Goal: Task Accomplishment & Management: Complete application form

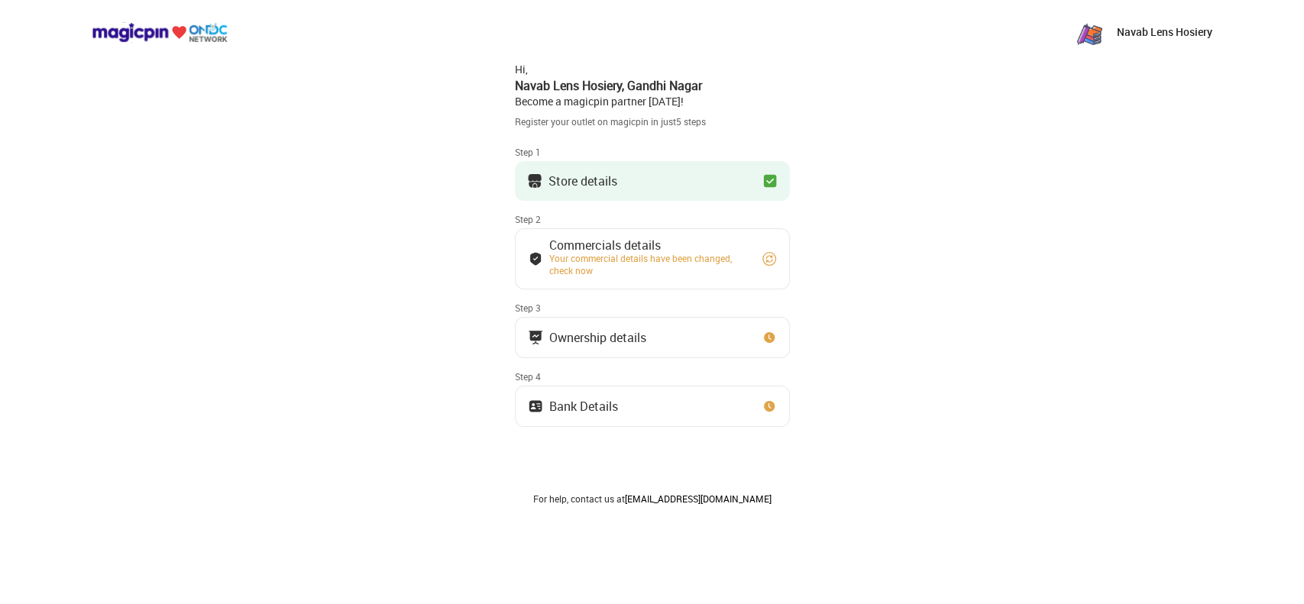
click at [562, 177] on div "Store details" at bounding box center [582, 181] width 69 height 8
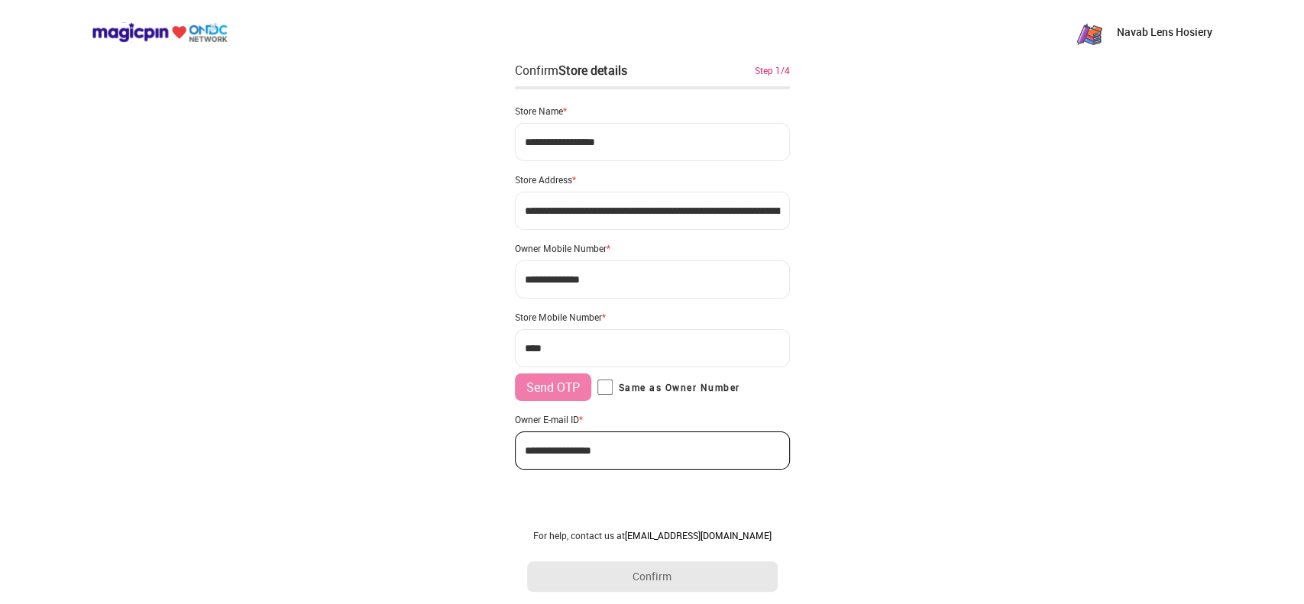
type input "**********"
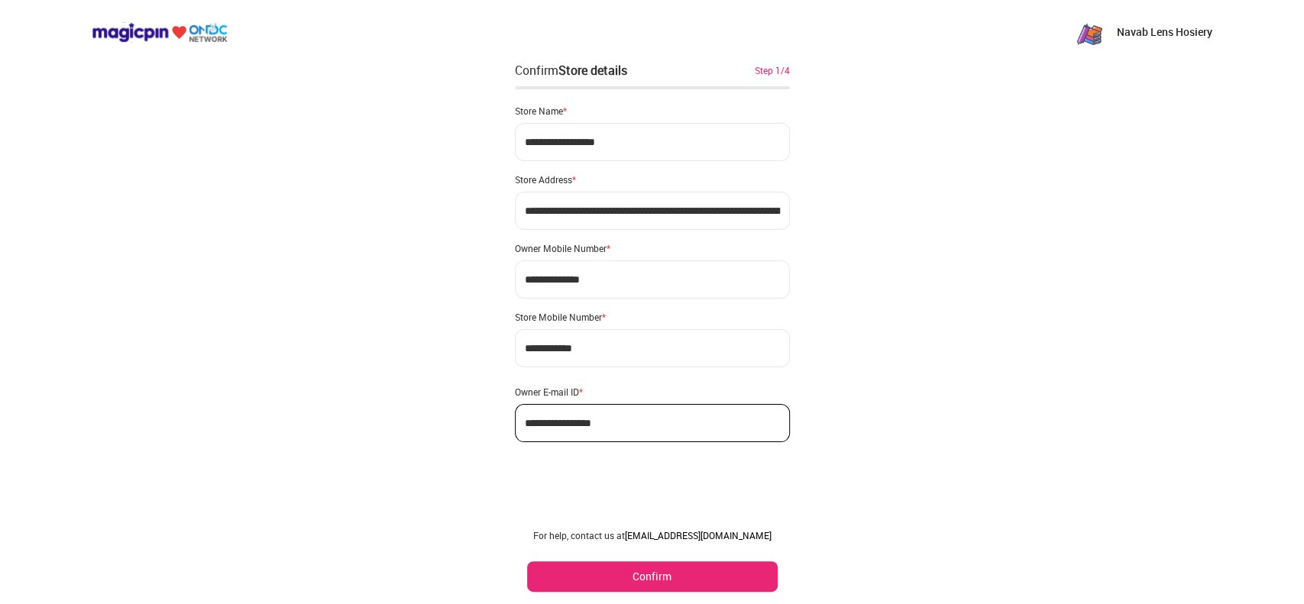
click at [706, 577] on button "Confirm" at bounding box center [652, 576] width 250 height 31
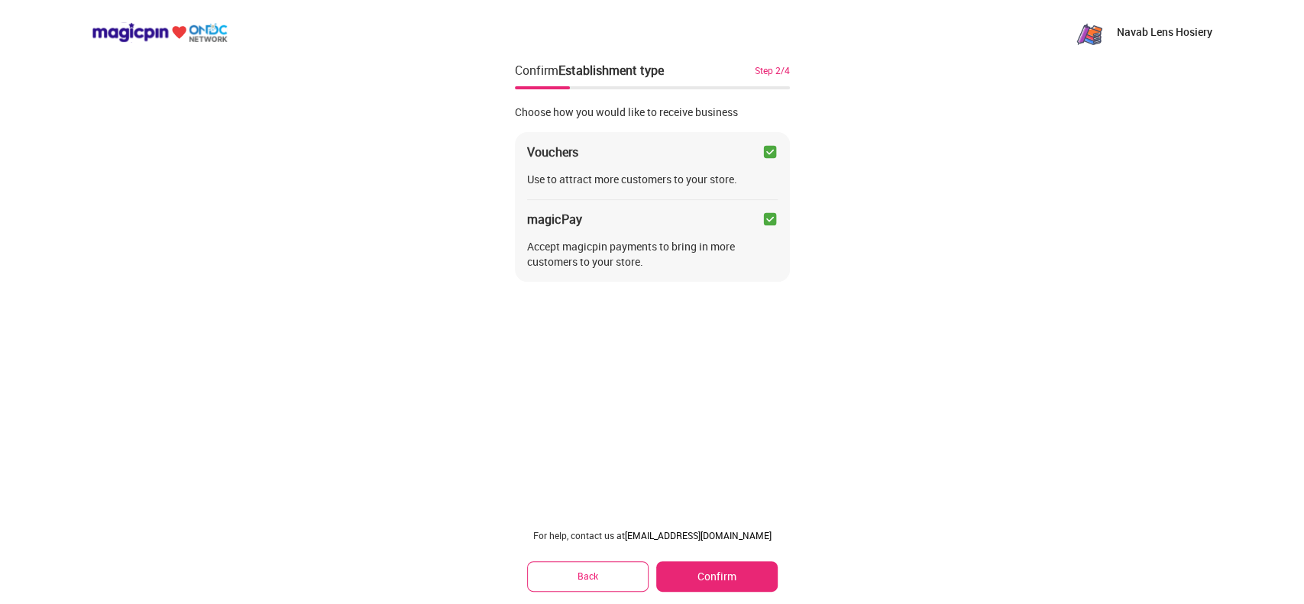
click at [729, 577] on button "Confirm" at bounding box center [716, 576] width 121 height 31
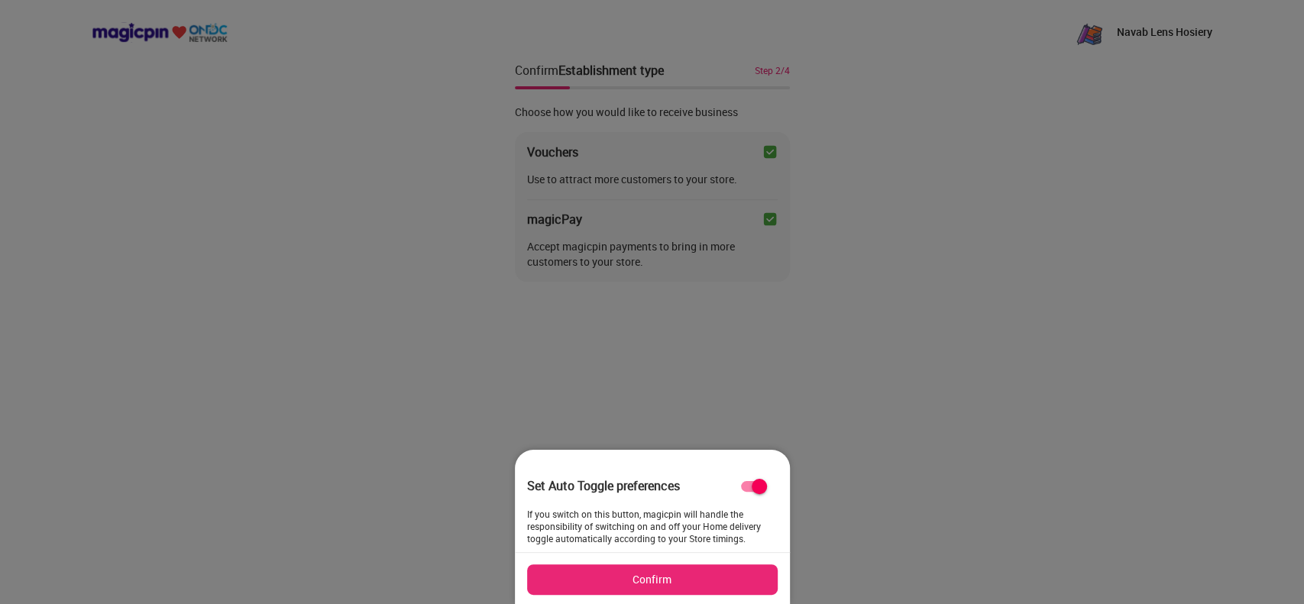
click at [704, 580] on button "Confirm" at bounding box center [652, 579] width 250 height 31
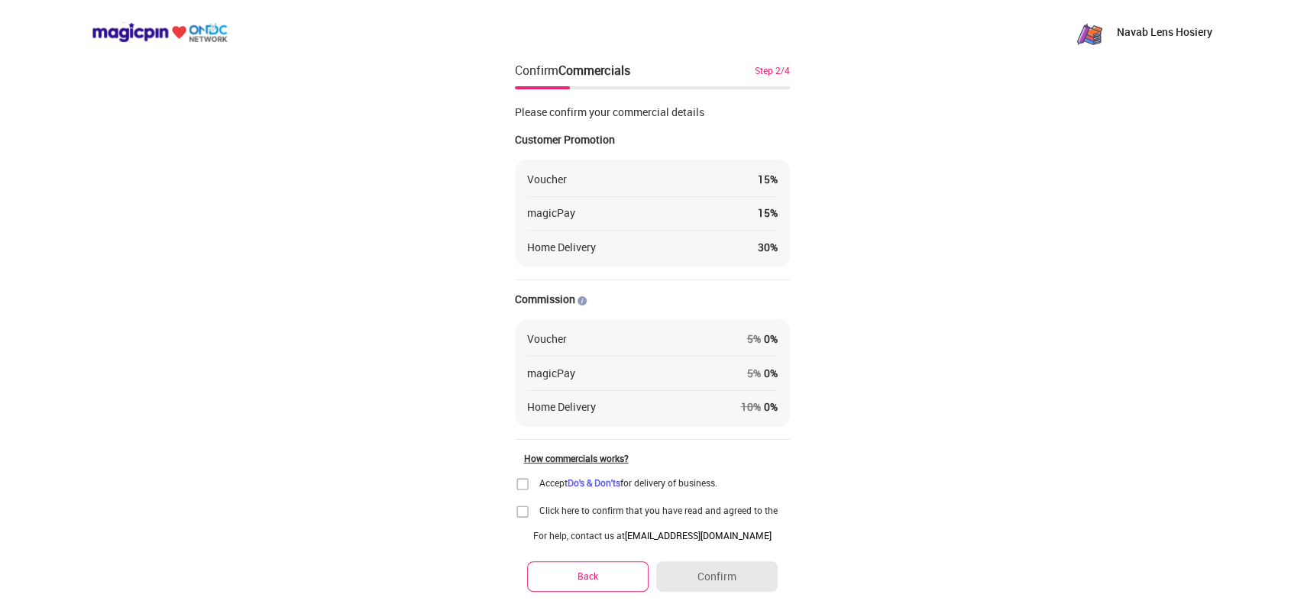
click at [519, 484] on img at bounding box center [522, 484] width 15 height 15
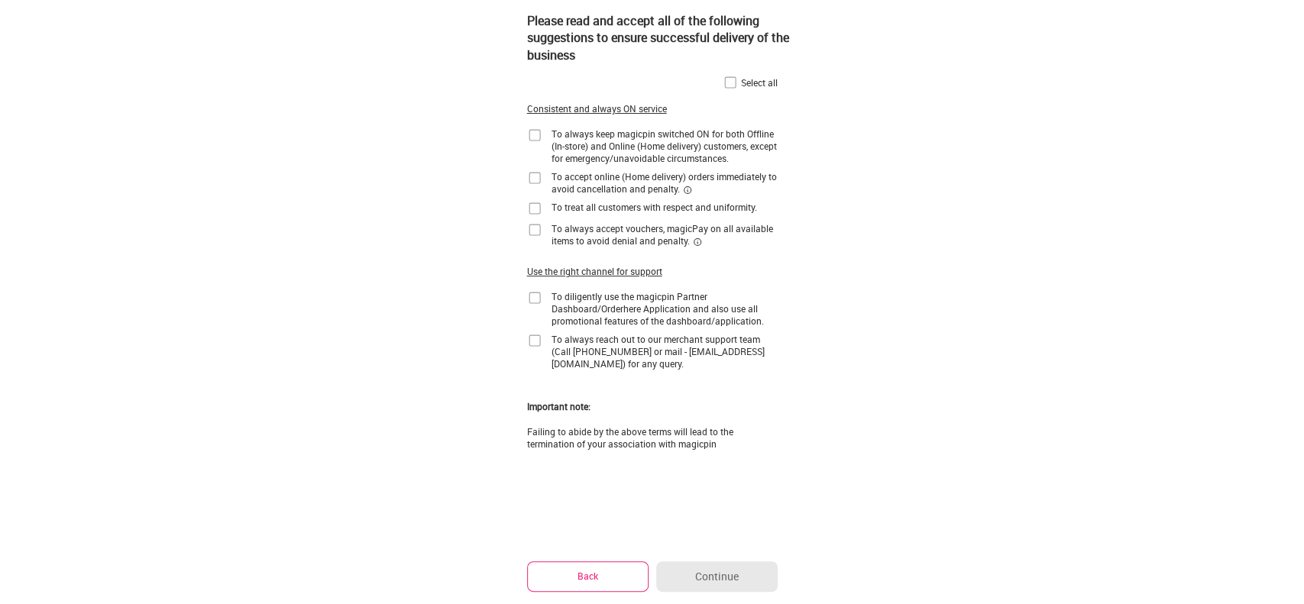
click at [533, 139] on img at bounding box center [534, 135] width 15 height 15
click at [535, 180] on img at bounding box center [534, 177] width 15 height 15
click at [537, 208] on img at bounding box center [534, 208] width 15 height 15
click at [537, 229] on img at bounding box center [534, 229] width 15 height 15
click at [725, 85] on img at bounding box center [729, 82] width 15 height 15
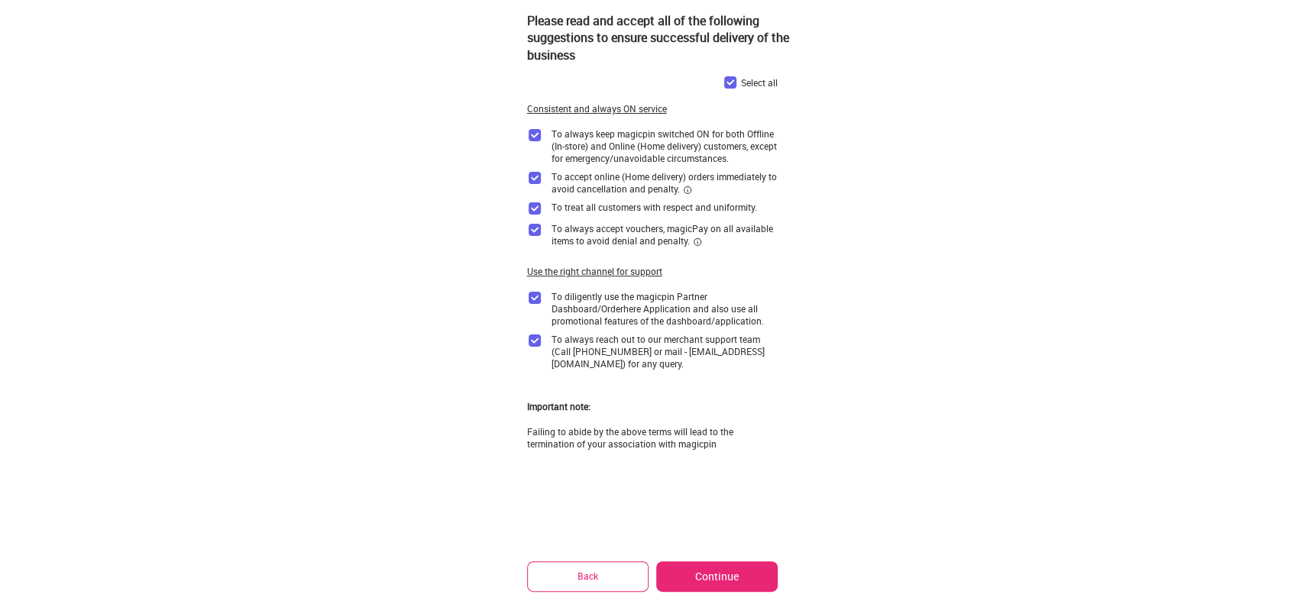
click at [723, 583] on button "Continue" at bounding box center [716, 576] width 121 height 31
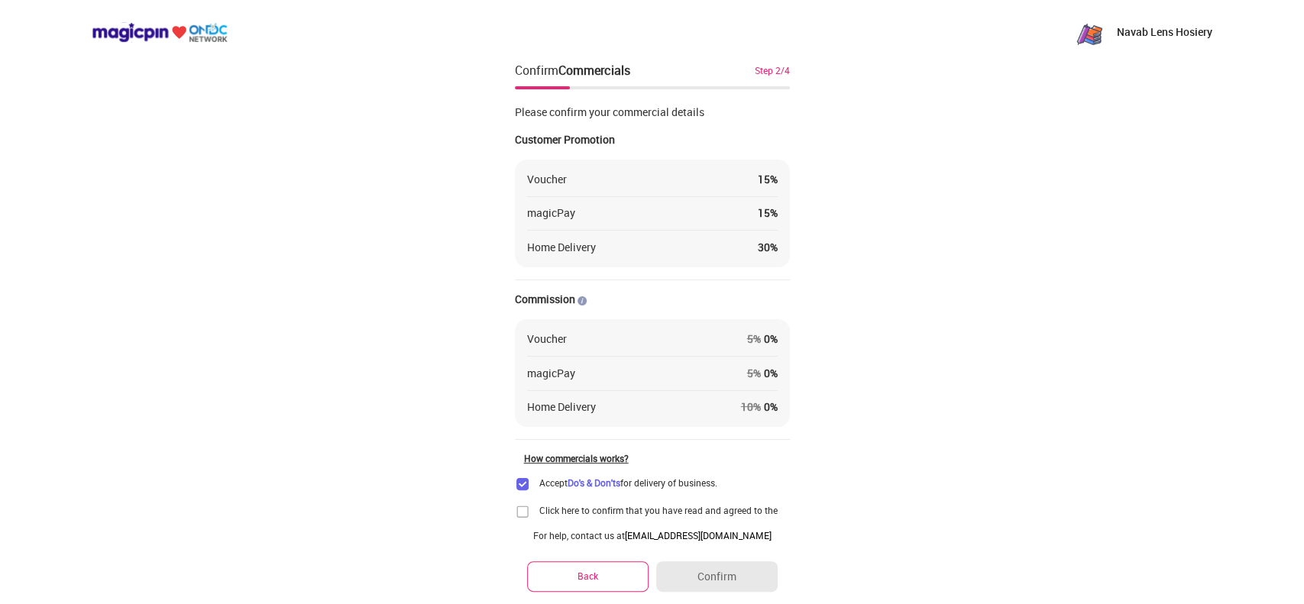
click at [522, 512] on img at bounding box center [522, 511] width 15 height 15
click at [695, 568] on button "Confirm" at bounding box center [716, 576] width 121 height 31
